Goal: Transaction & Acquisition: Subscribe to service/newsletter

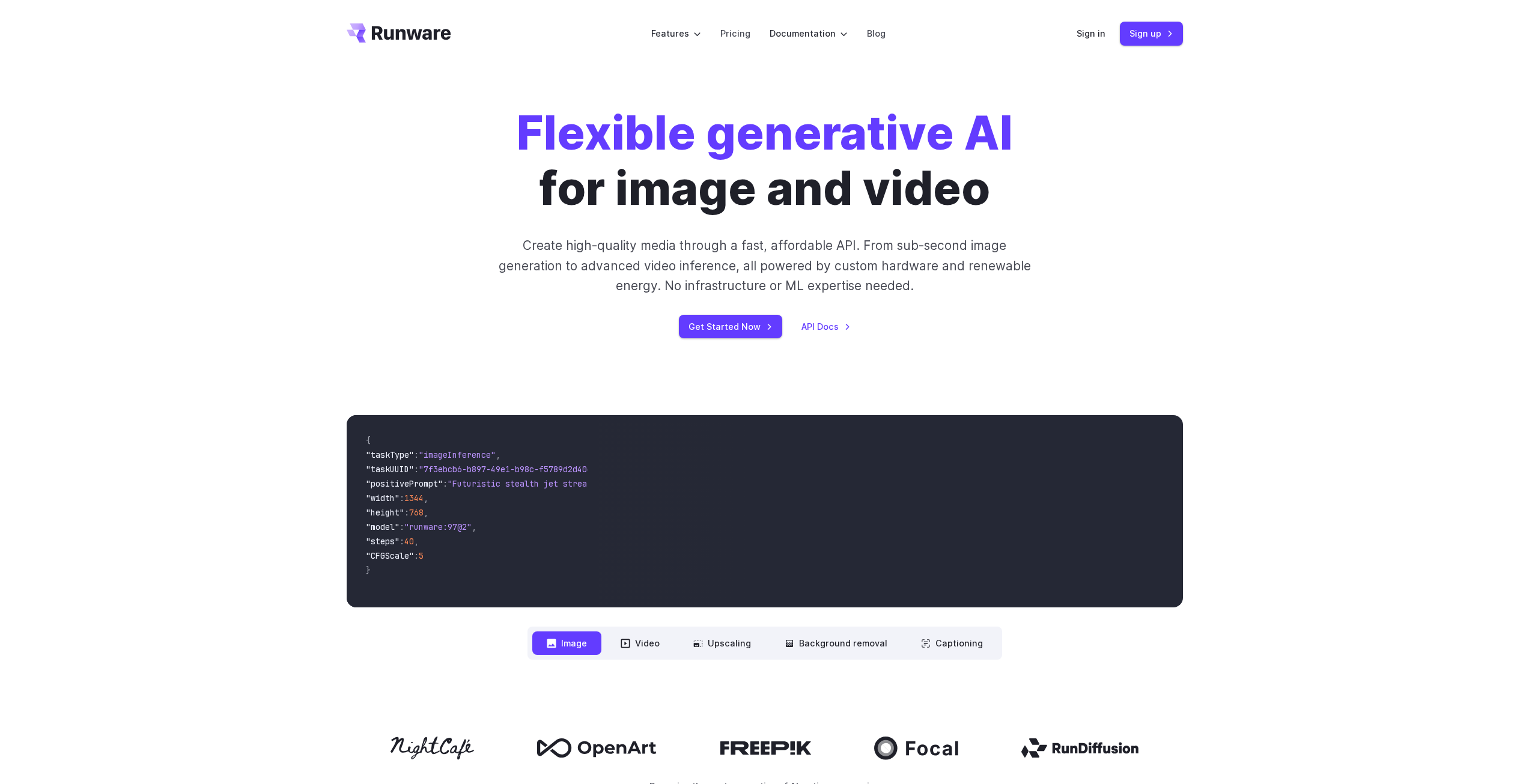
click at [1097, 41] on div "Sign in Sign up" at bounding box center [1129, 33] width 106 height 23
click at [1091, 31] on link "Sign in" at bounding box center [1091, 34] width 28 height 14
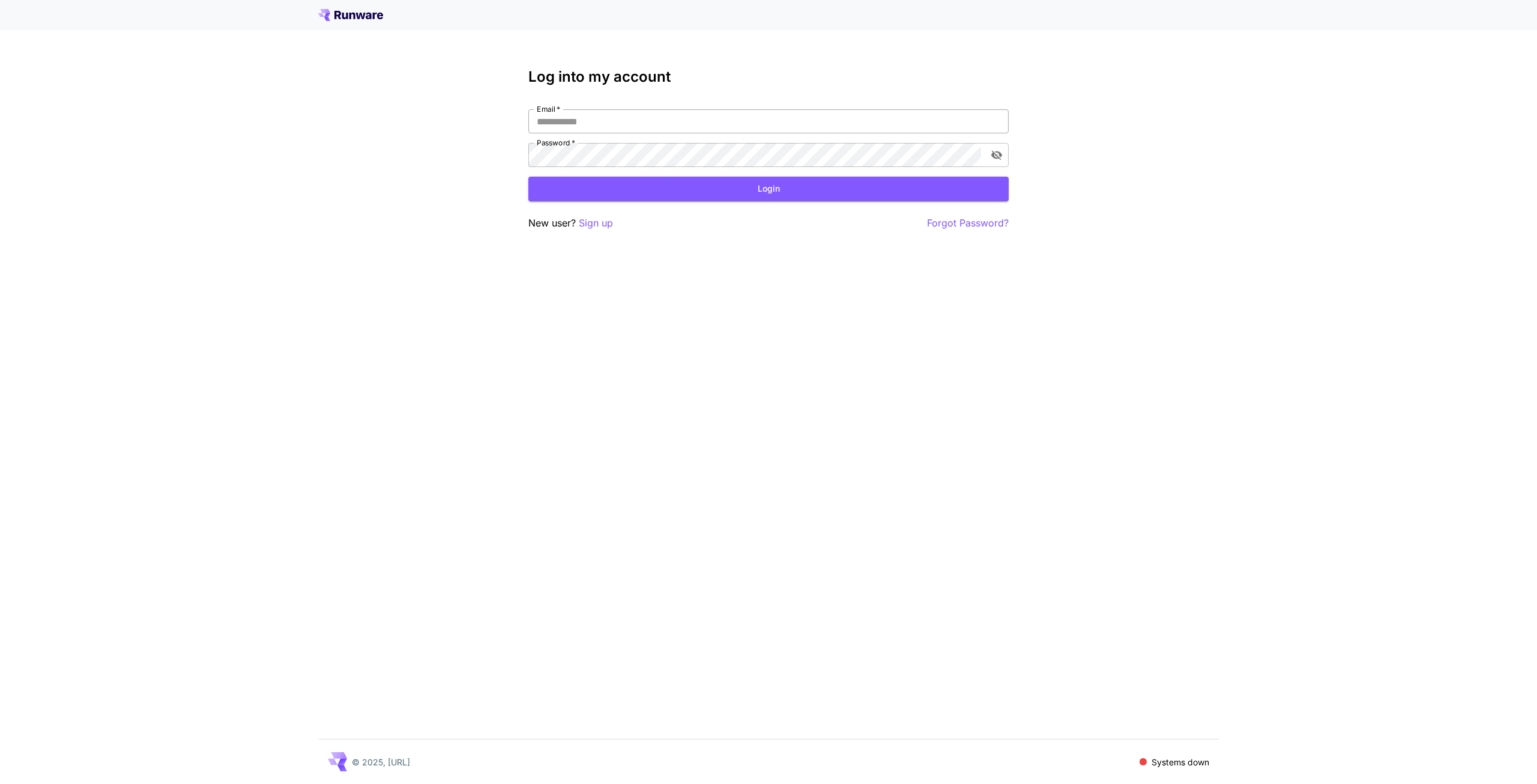
click at [770, 123] on input "Email   *" at bounding box center [768, 122] width 480 height 24
type input "*"
click at [593, 220] on p "Sign up" at bounding box center [596, 223] width 35 height 15
